Goal: Information Seeking & Learning: Stay updated

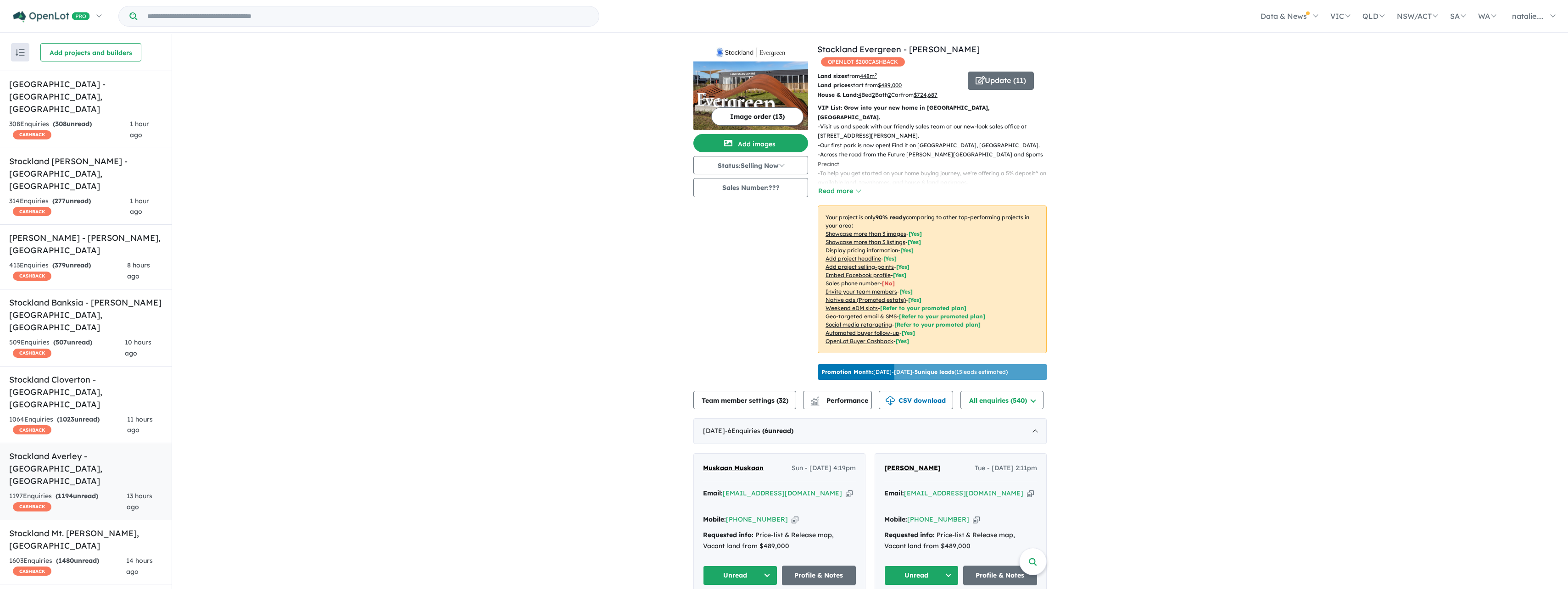
click at [91, 443] on link "Stockland Averley - [GEOGRAPHIC_DATA] , [GEOGRAPHIC_DATA] 1197 Enquir ies ( 119…" at bounding box center [86, 481] width 172 height 78
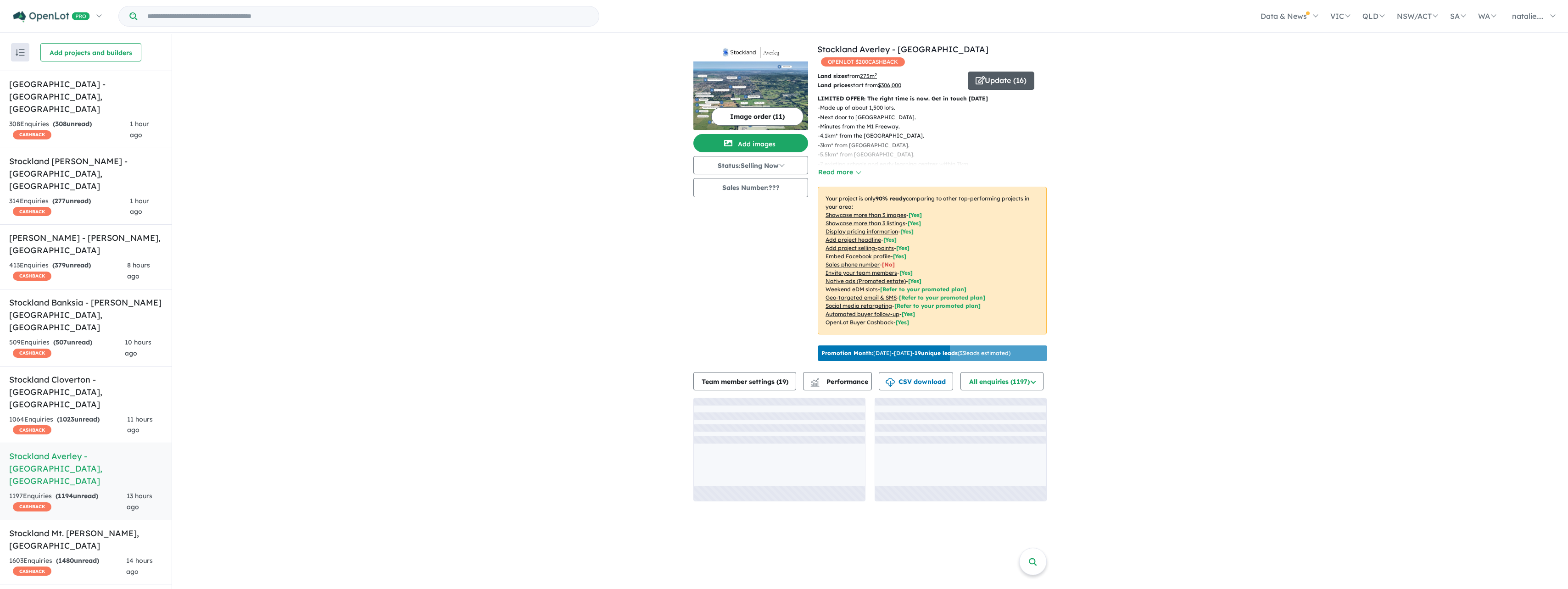
click at [998, 79] on button "Update ( 16 )" at bounding box center [1000, 80] width 67 height 18
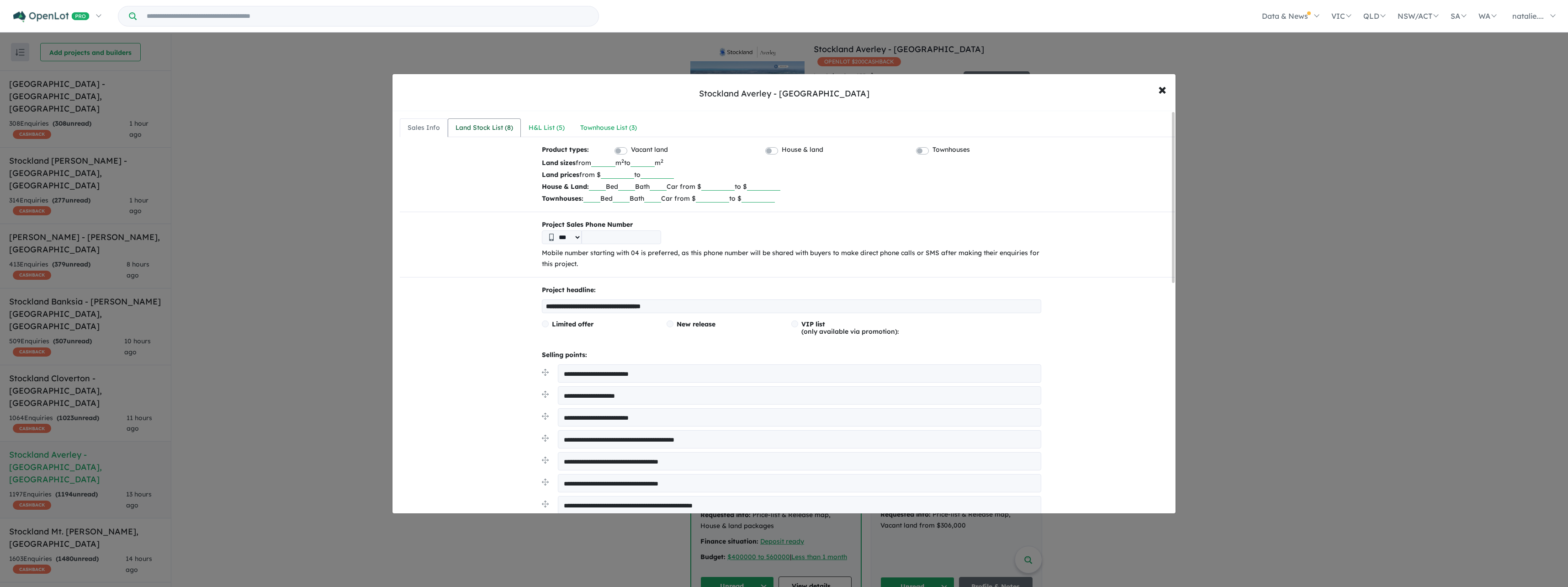
click at [477, 129] on div "Land Stock List ( 8 )" at bounding box center [485, 128] width 58 height 11
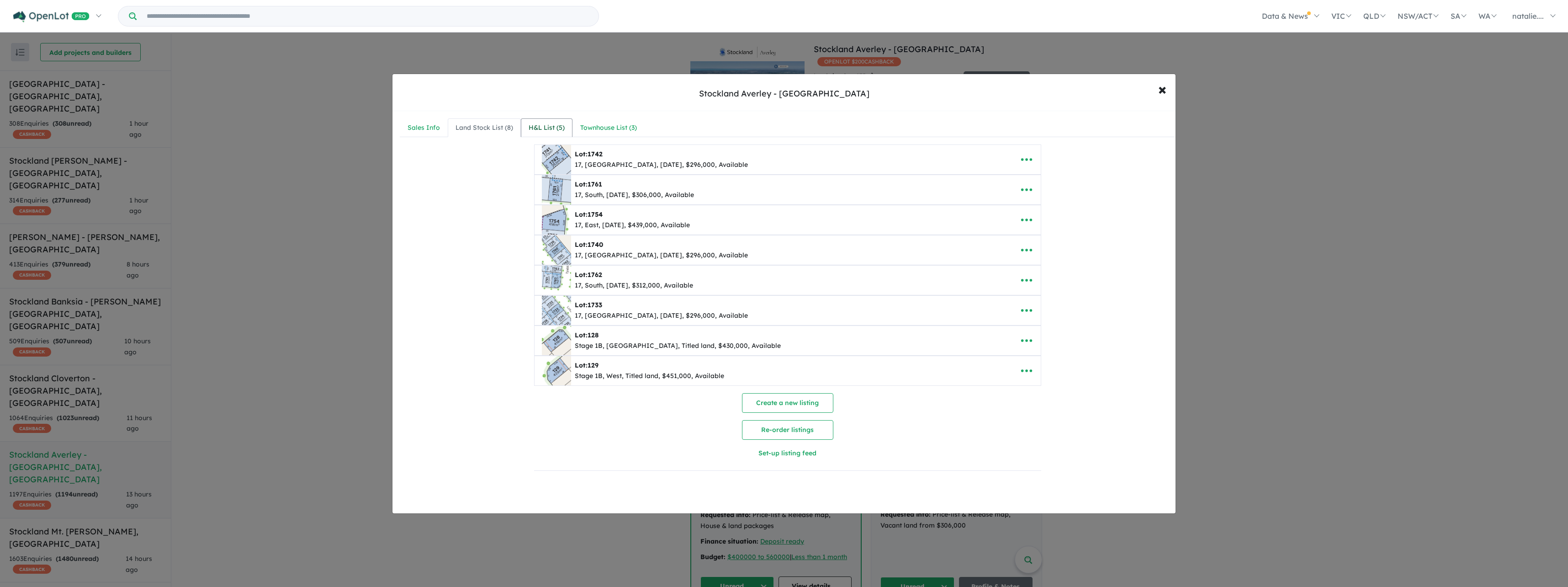
click at [537, 126] on div "H&L List ( 5 )" at bounding box center [546, 128] width 36 height 11
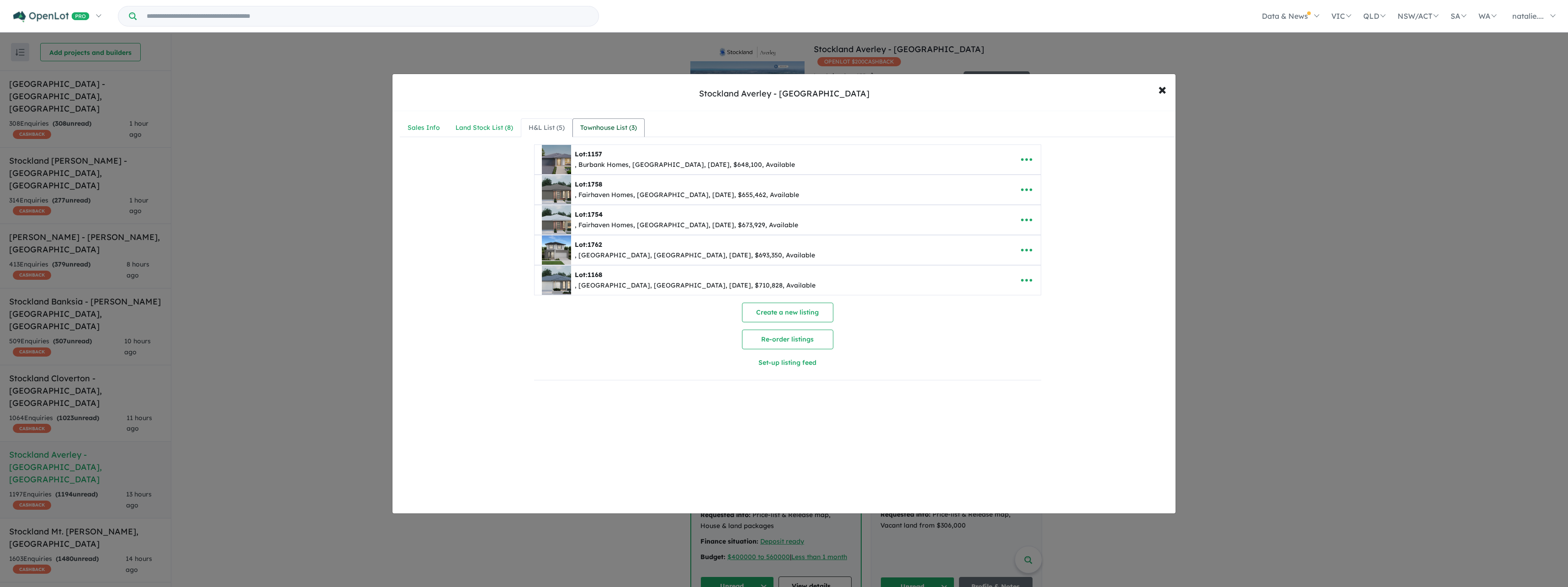
click at [588, 126] on div "Townhouse List ( 3 )" at bounding box center [608, 128] width 57 height 11
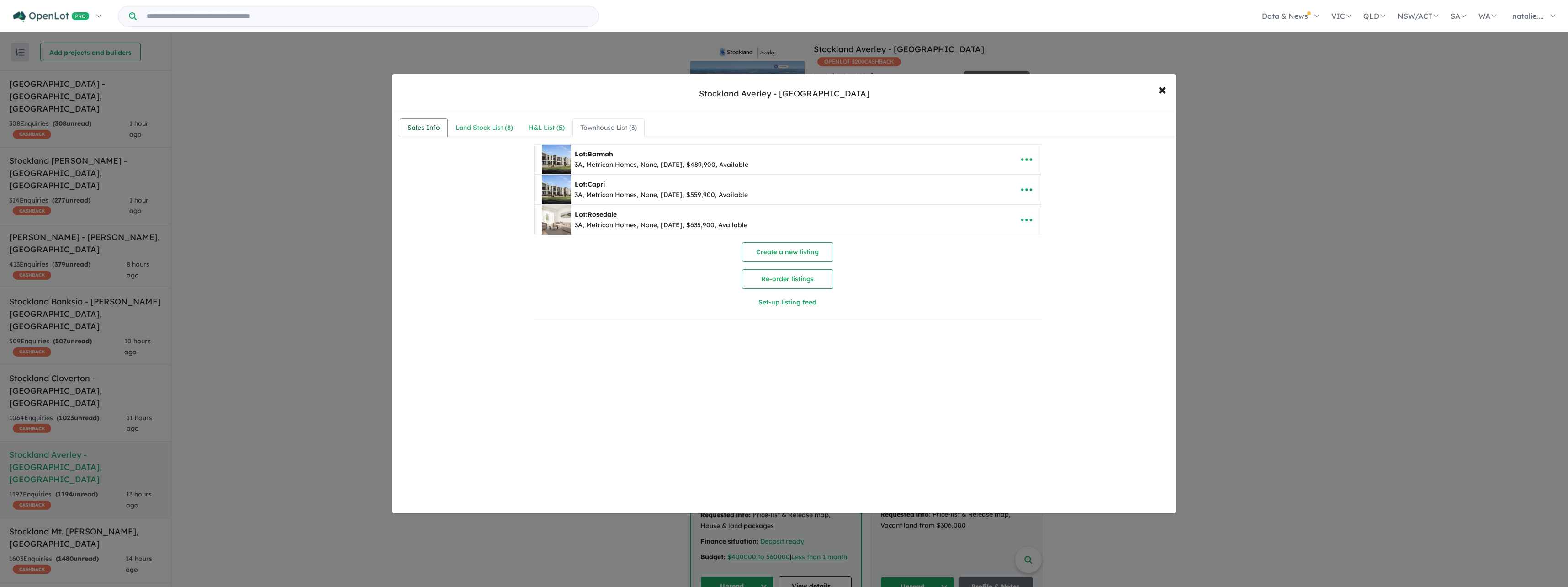
click at [431, 124] on div "Sales Info" at bounding box center [424, 128] width 33 height 11
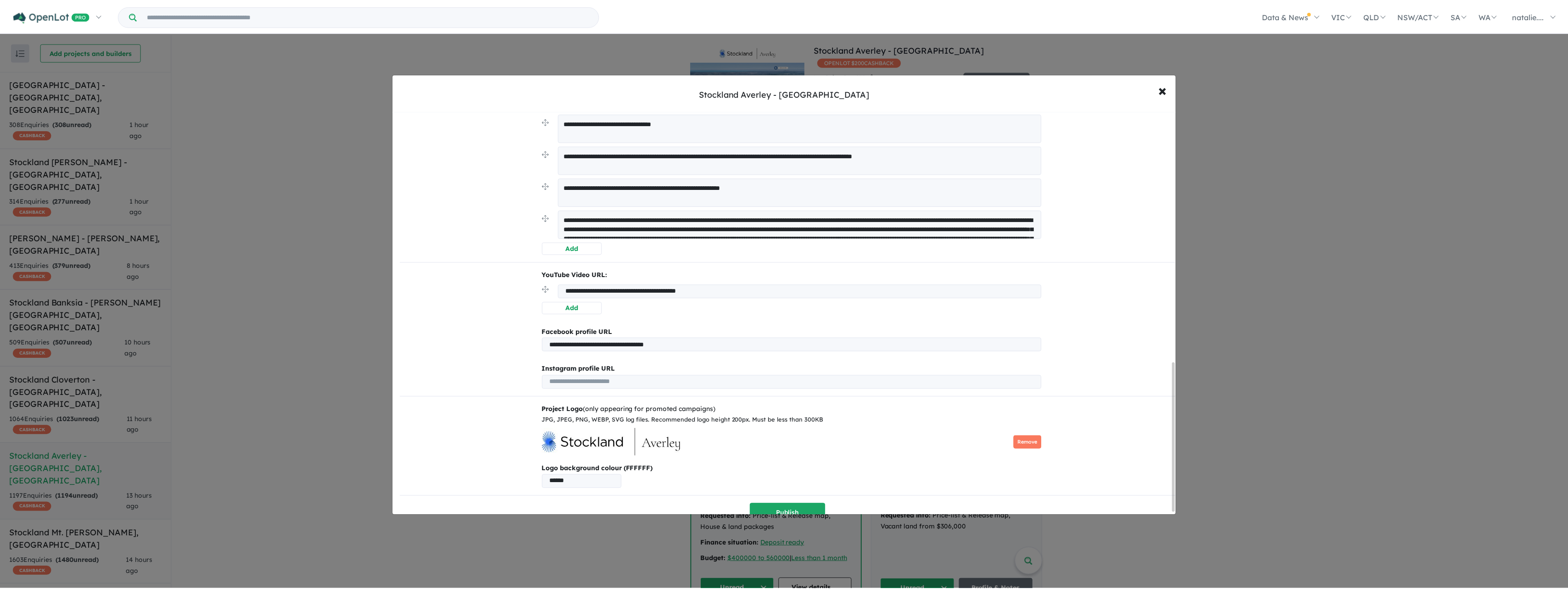
scroll to position [684, 0]
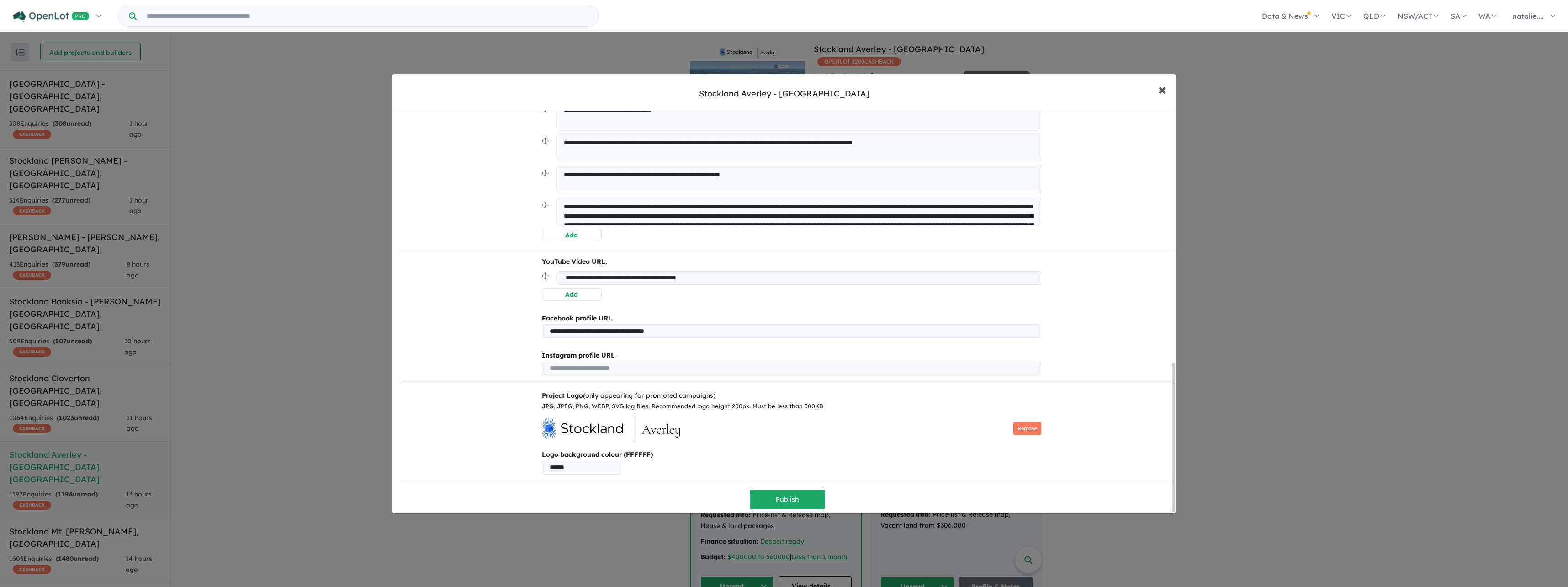
click at [1160, 93] on span "×" at bounding box center [1163, 89] width 8 height 20
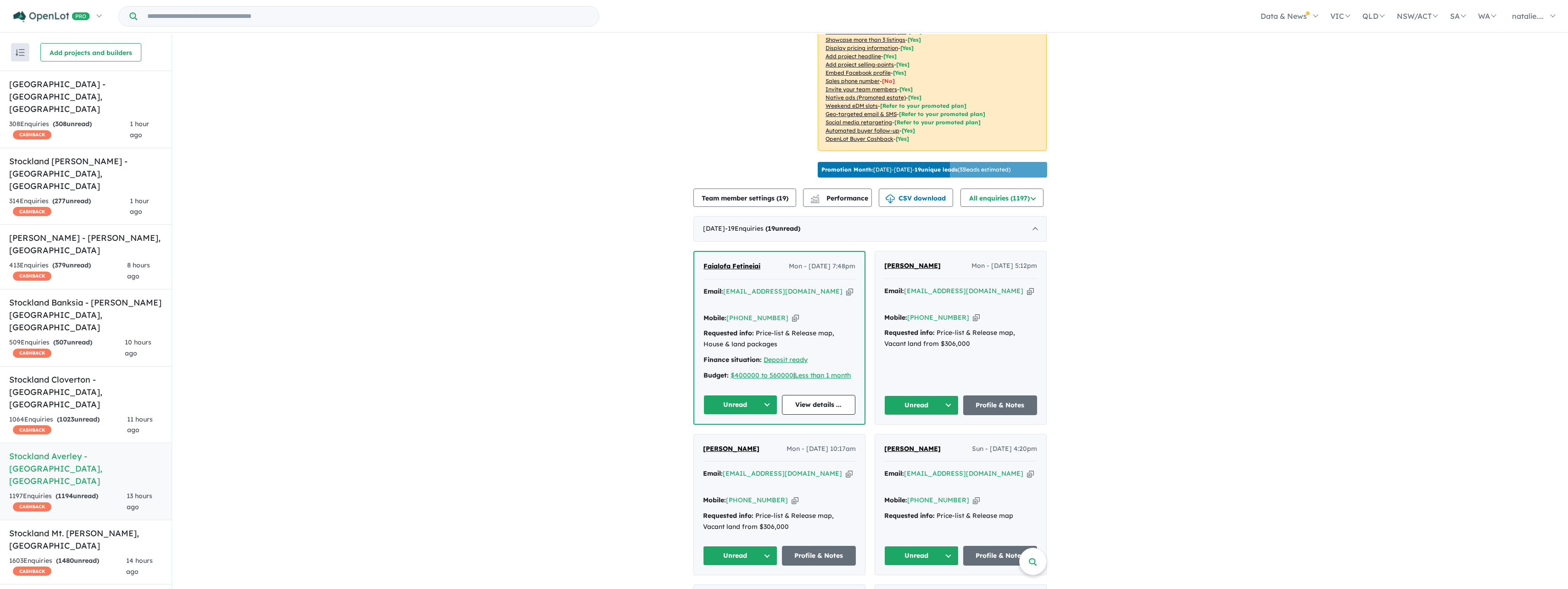
scroll to position [0, 0]
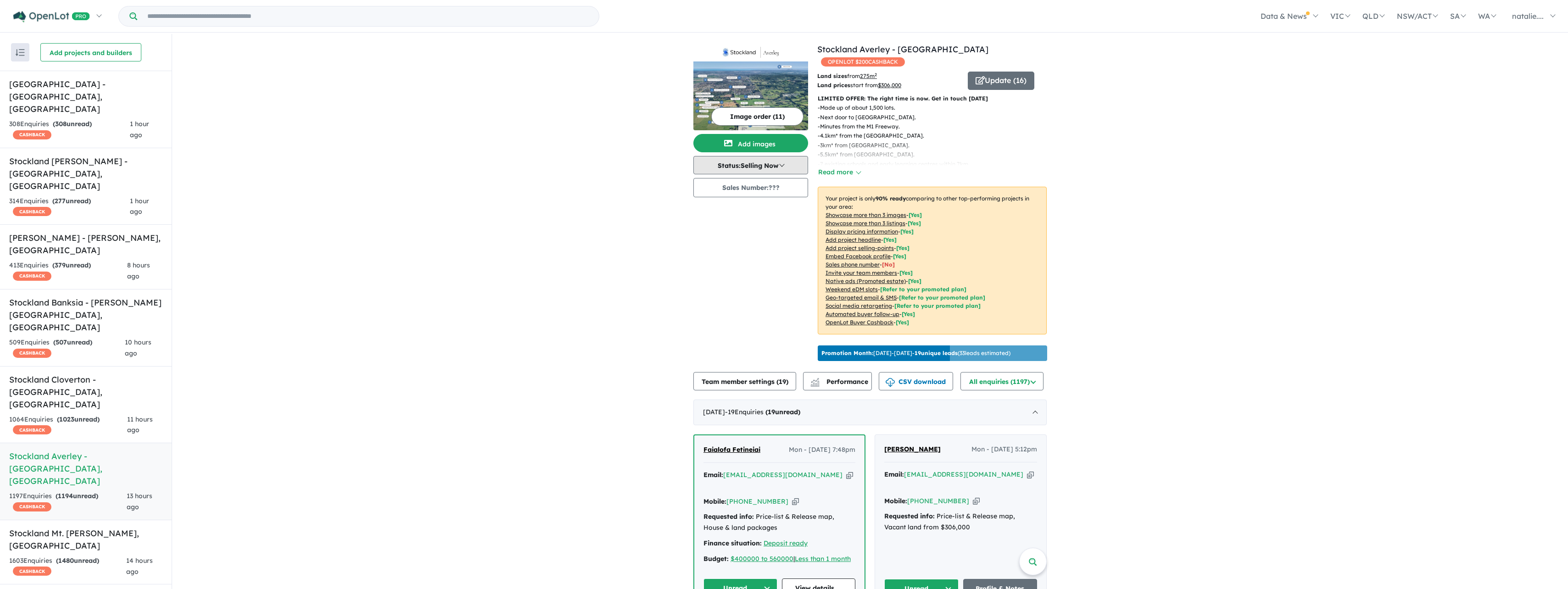
click at [779, 169] on button "Status: Selling Now" at bounding box center [751, 165] width 115 height 18
click at [837, 173] on button "Read more" at bounding box center [839, 172] width 43 height 10
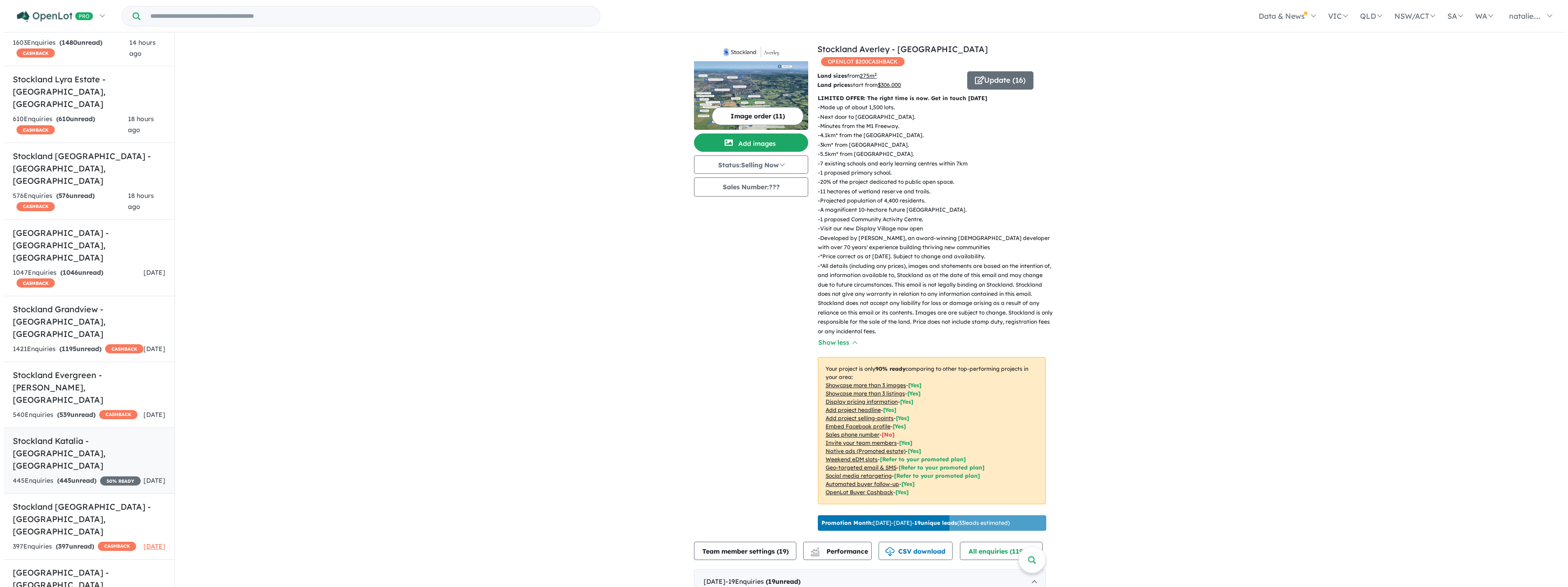
scroll to position [2, 0]
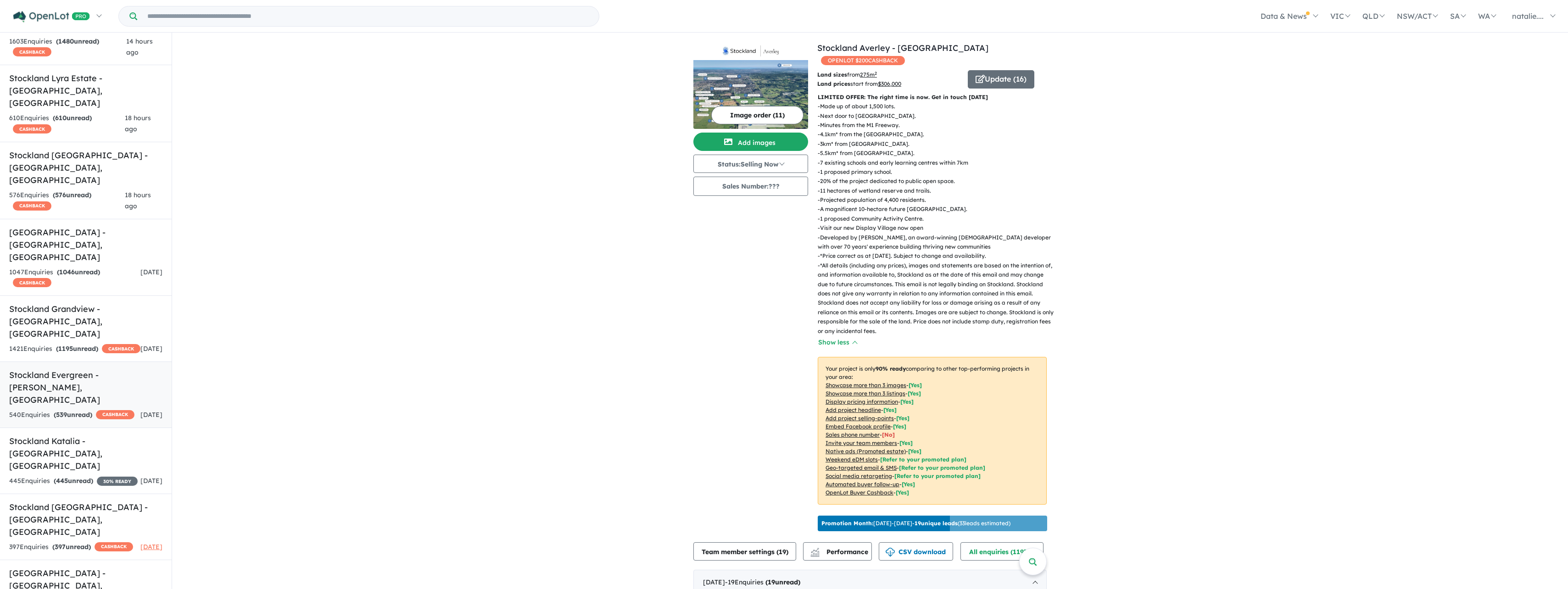
click at [102, 409] on div "540 Enquir ies ( 539 unread) CASHBACK" at bounding box center [71, 415] width 125 height 11
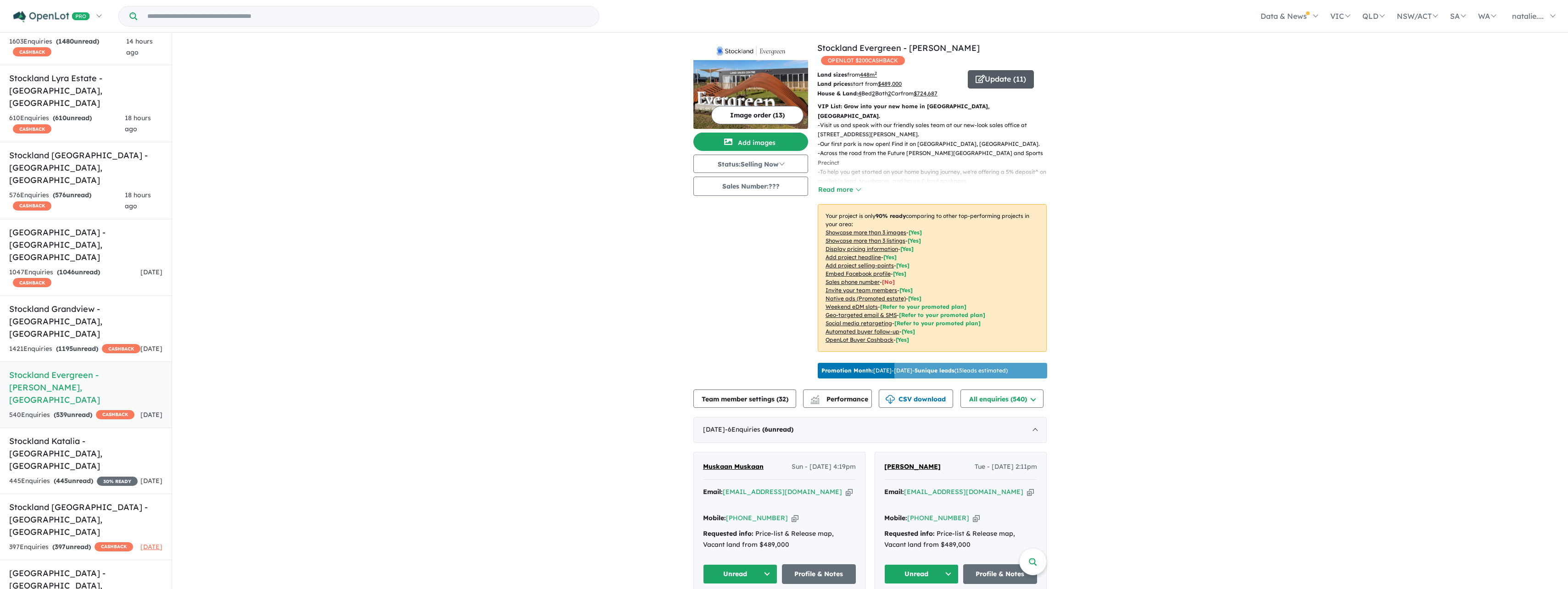
click at [989, 70] on button "Update ( 11 )" at bounding box center [1000, 79] width 66 height 18
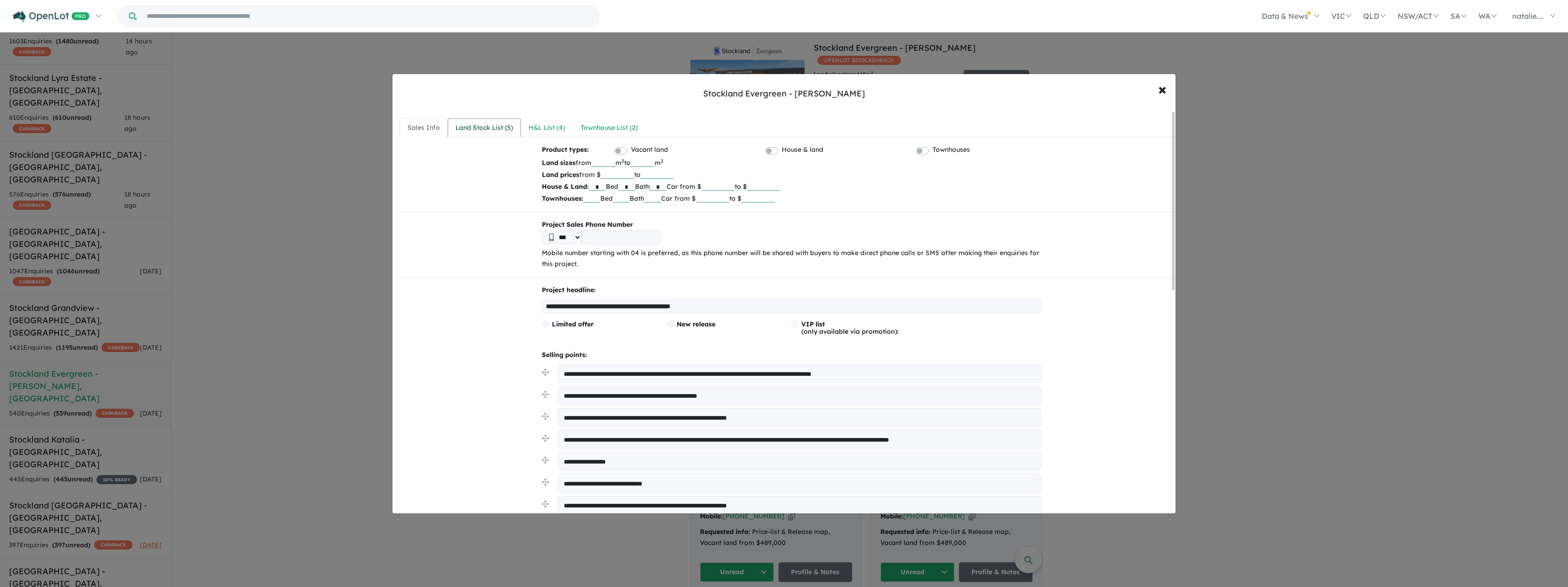
click at [481, 130] on div "Land Stock List ( 5 )" at bounding box center [485, 128] width 58 height 11
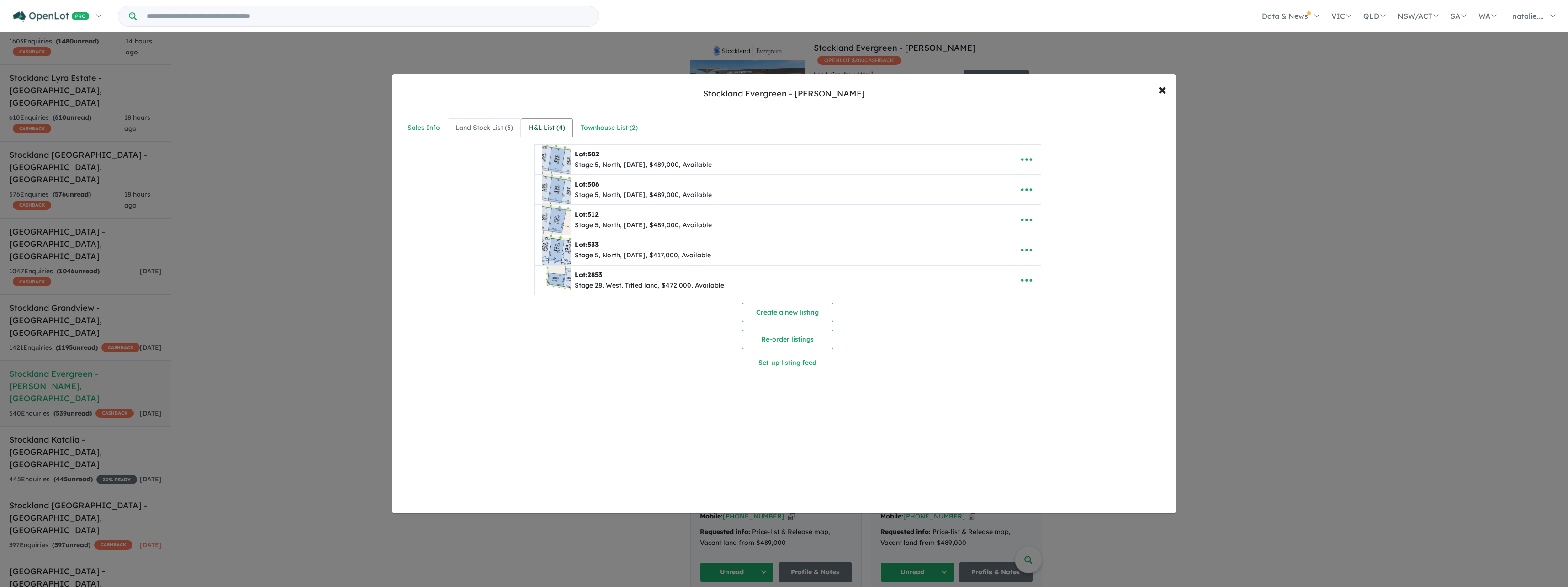
click at [542, 131] on div "H&L List ( 4 )" at bounding box center [547, 128] width 37 height 11
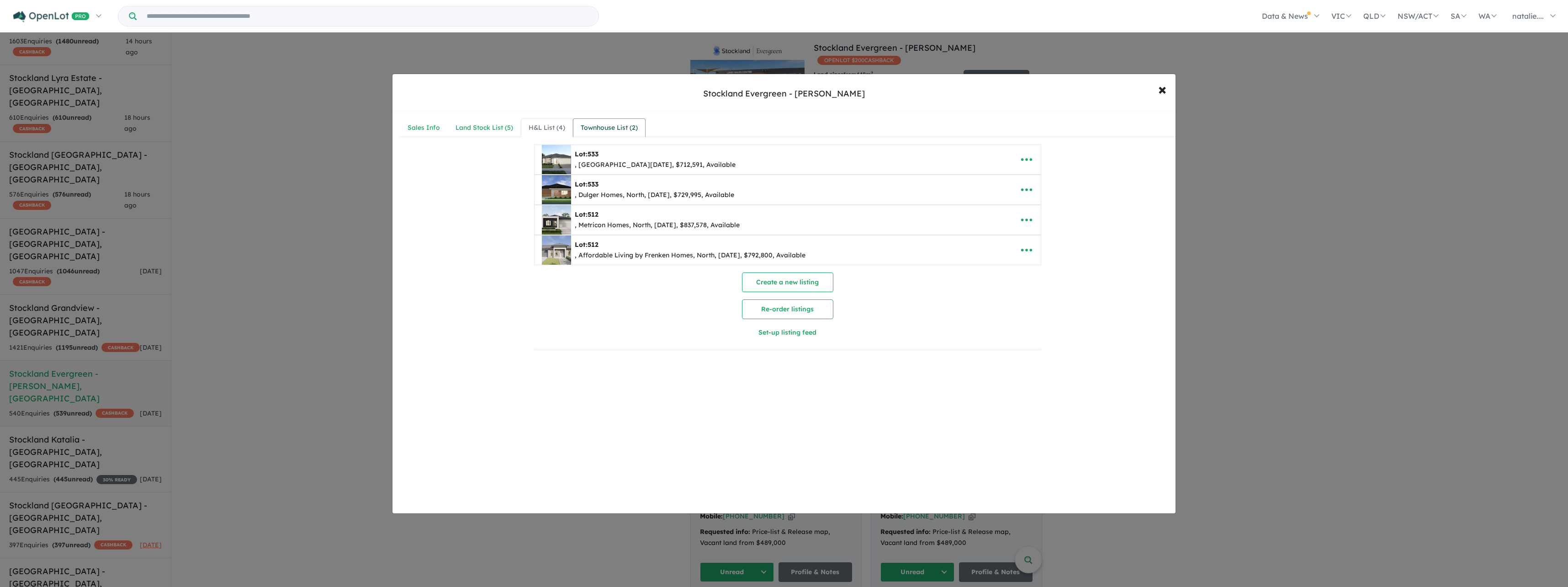
click at [602, 128] on div "Townhouse List ( 2 )" at bounding box center [608, 128] width 57 height 11
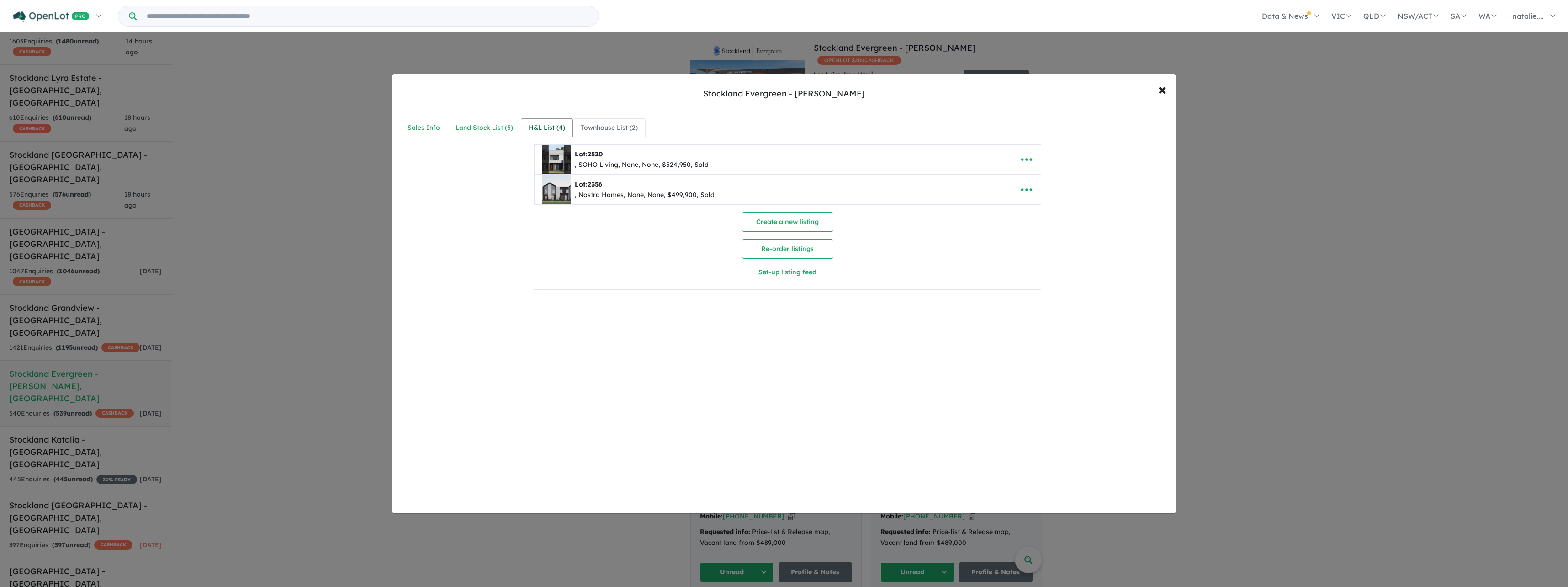
click at [541, 127] on div "H&L List ( 4 )" at bounding box center [547, 128] width 37 height 11
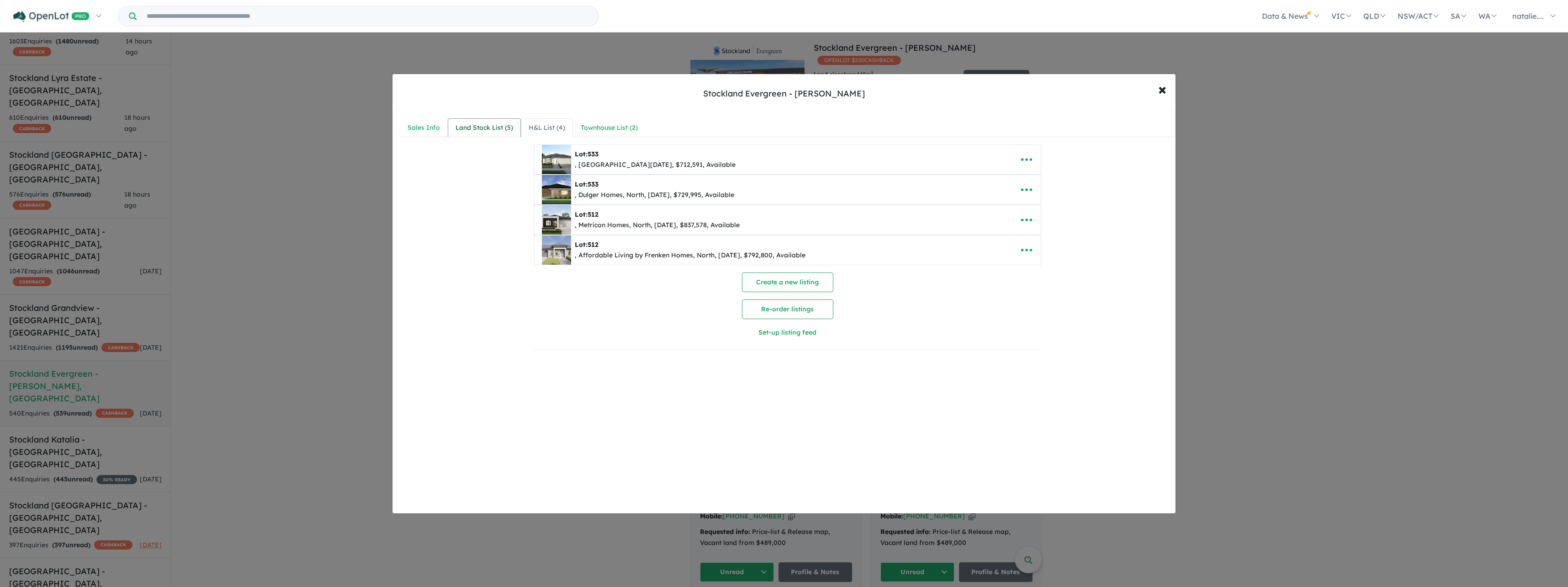
click at [486, 130] on div "Land Stock List ( 5 )" at bounding box center [485, 128] width 58 height 11
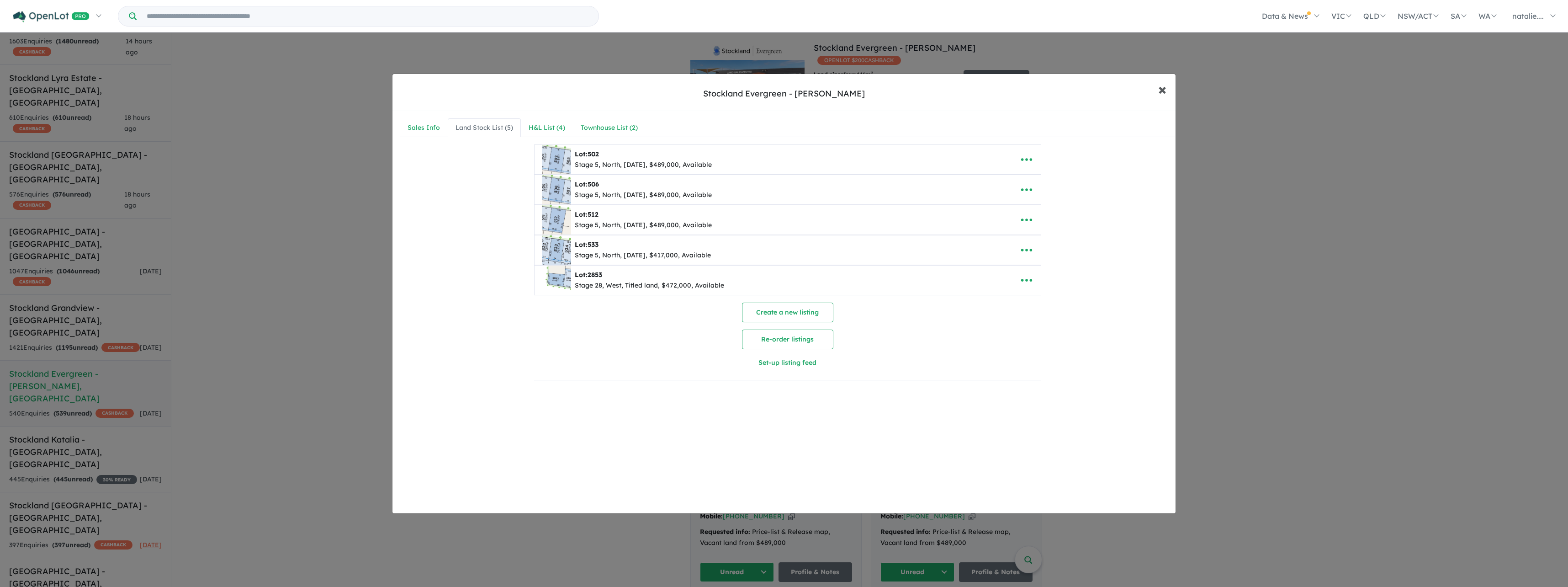
click at [1159, 92] on span "×" at bounding box center [1163, 89] width 8 height 20
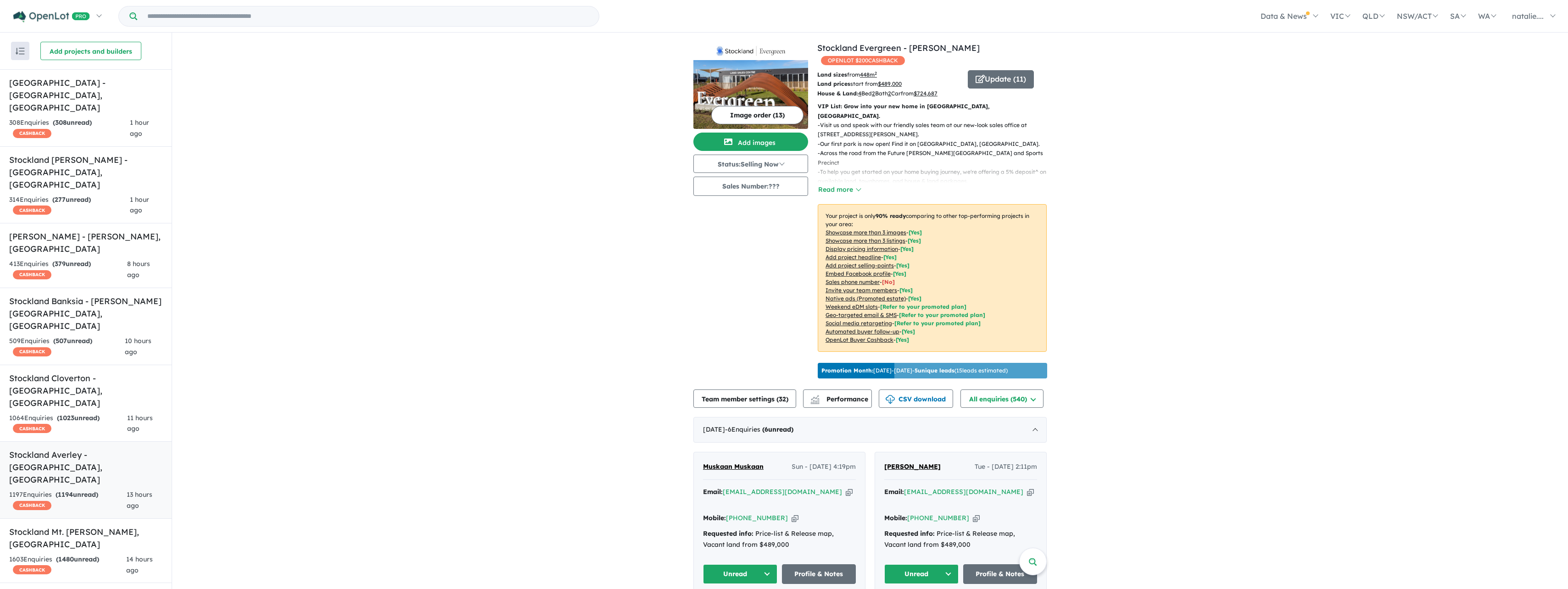
click at [112, 489] on div "1197 Enquir ies ( 1194 unread) CASHBACK" at bounding box center [67, 500] width 117 height 22
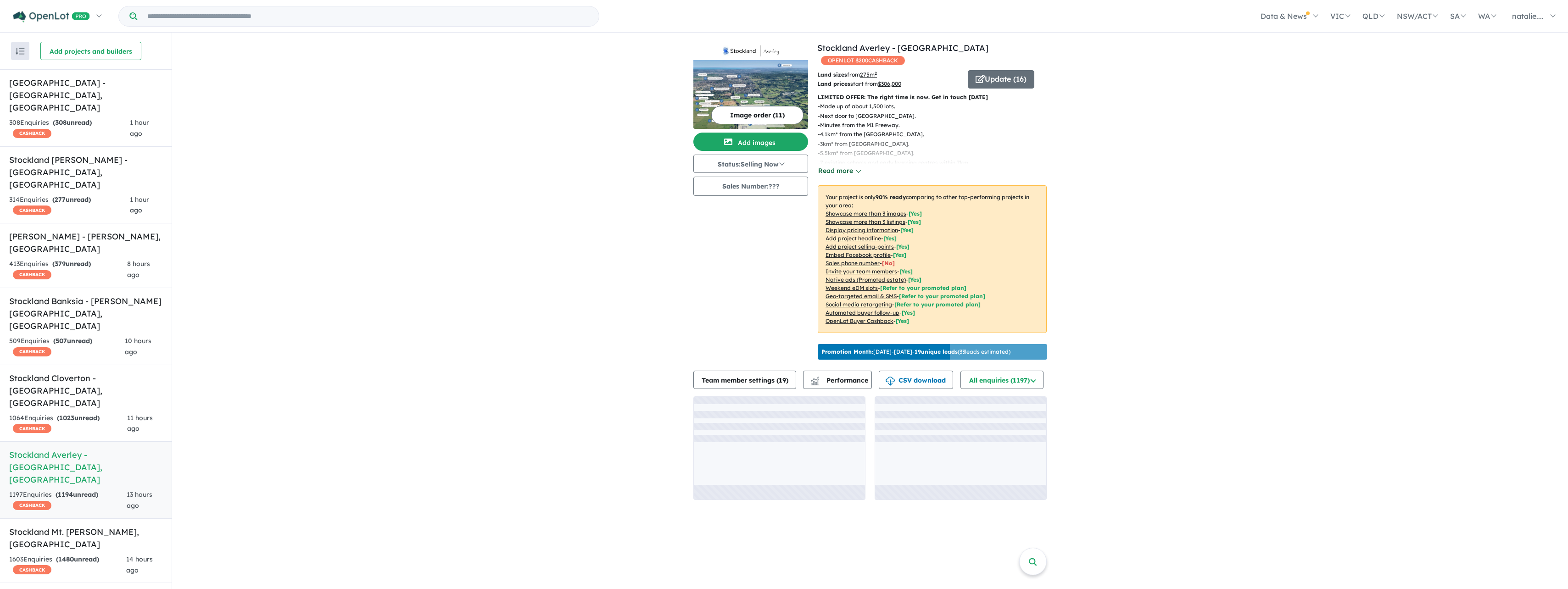
click at [830, 171] on button "Read more" at bounding box center [839, 170] width 43 height 10
